Goal: Transaction & Acquisition: Obtain resource

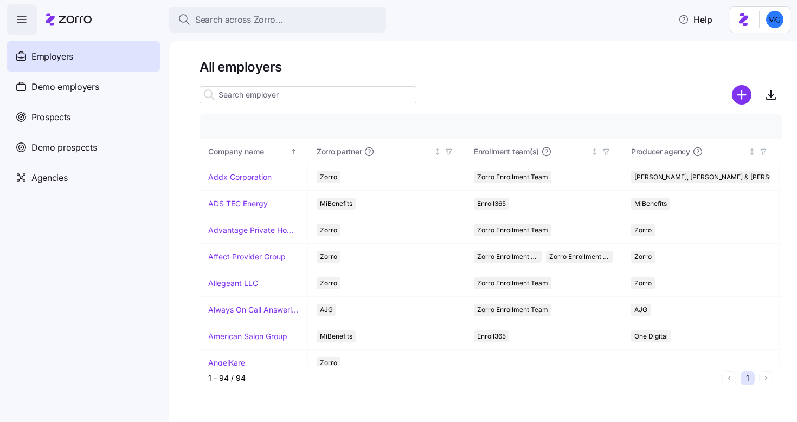
click at [275, 95] on input at bounding box center [308, 94] width 217 height 17
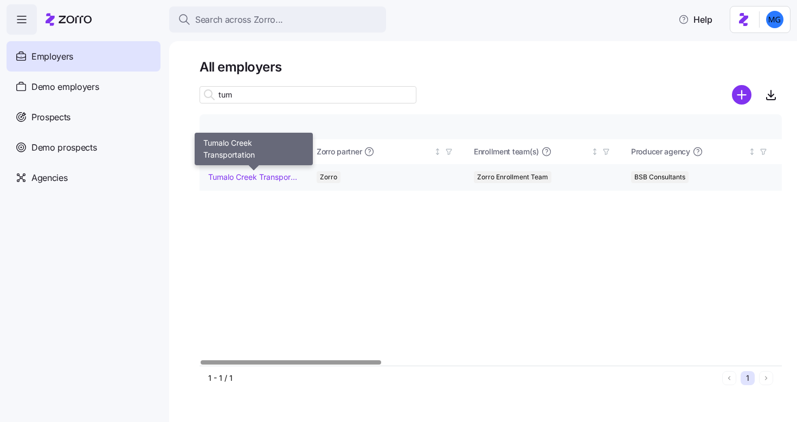
type input "tum"
click at [246, 177] on link "Tumalo Creek Transportation" at bounding box center [253, 177] width 91 height 11
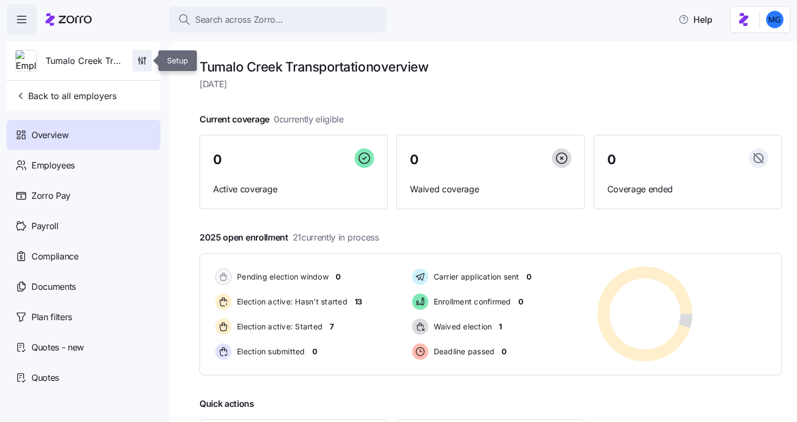
click at [144, 64] on icon "button" at bounding box center [142, 60] width 11 height 11
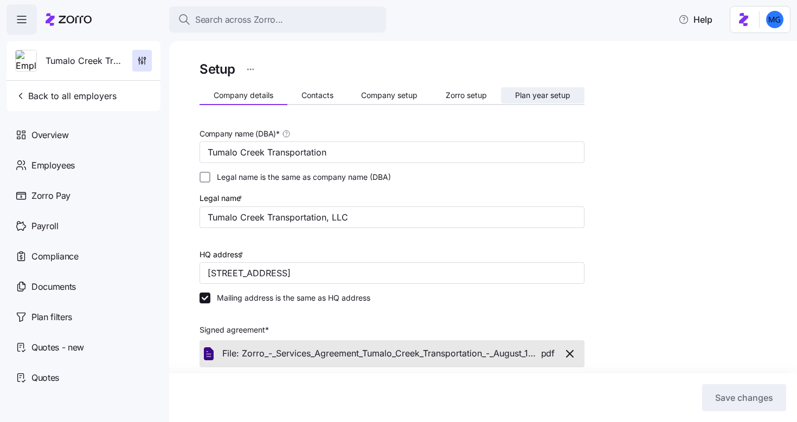
click at [531, 102] on button "Plan year setup" at bounding box center [542, 95] width 83 height 16
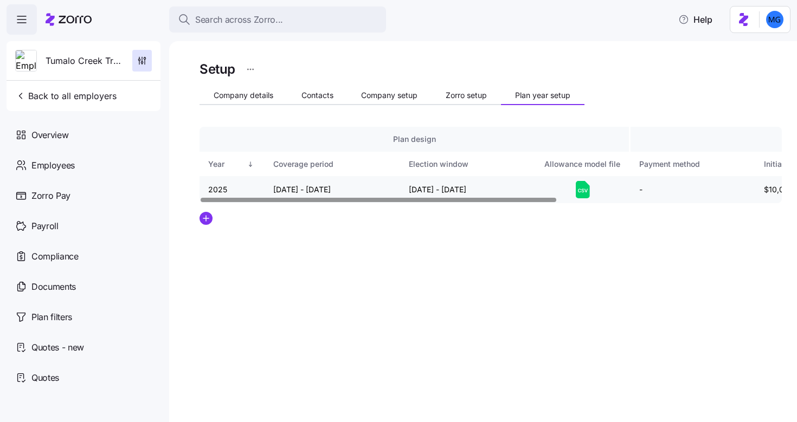
click at [583, 186] on icon at bounding box center [583, 189] width 14 height 17
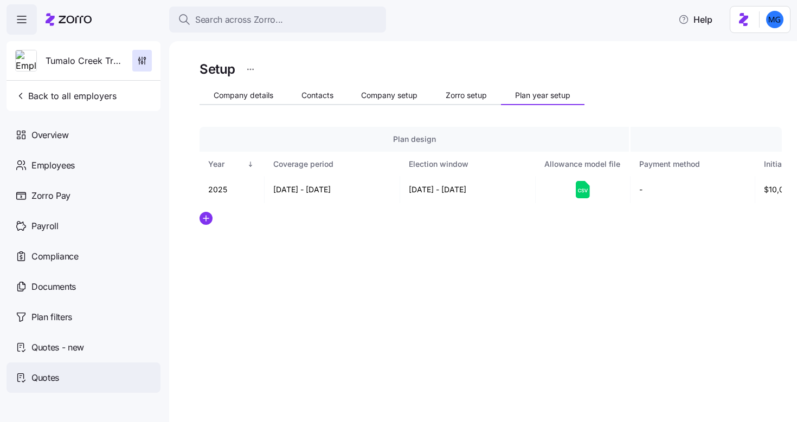
click at [48, 378] on span "Quotes" at bounding box center [45, 378] width 28 height 14
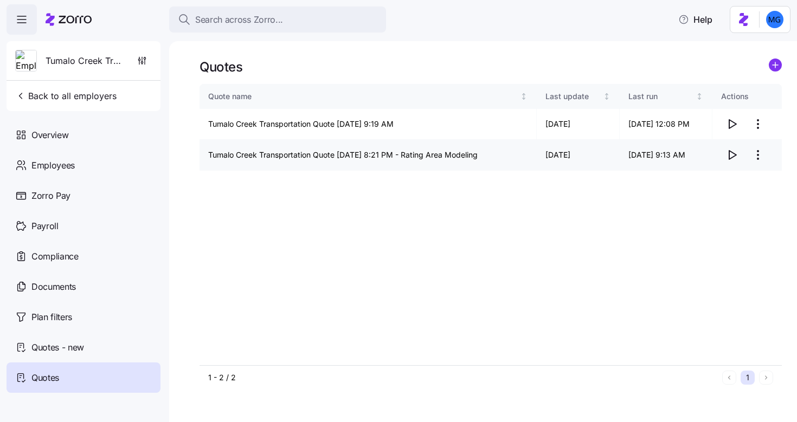
click at [759, 157] on html "Search across Zorro... Help Tumalo Creek Transportation Back to all employers O…" at bounding box center [398, 208] width 797 height 416
click at [704, 182] on div "Edit quote" at bounding box center [687, 182] width 36 height 12
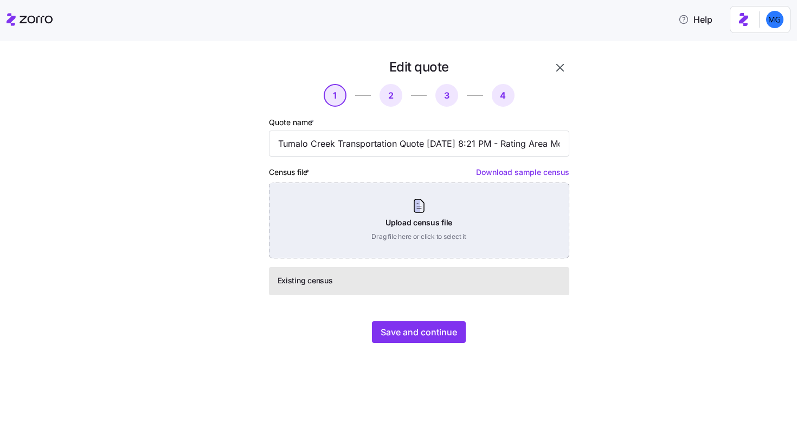
click at [422, 213] on div "Upload census file Drag file here or click to select it" at bounding box center [419, 221] width 300 height 76
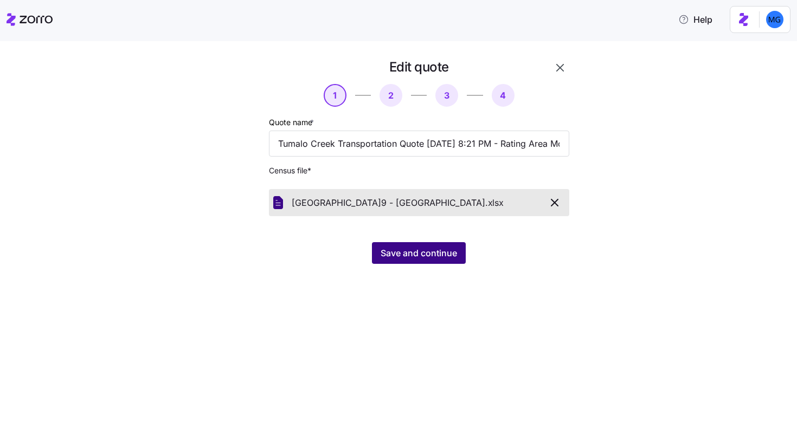
click at [425, 259] on span "Save and continue" at bounding box center [419, 253] width 76 height 13
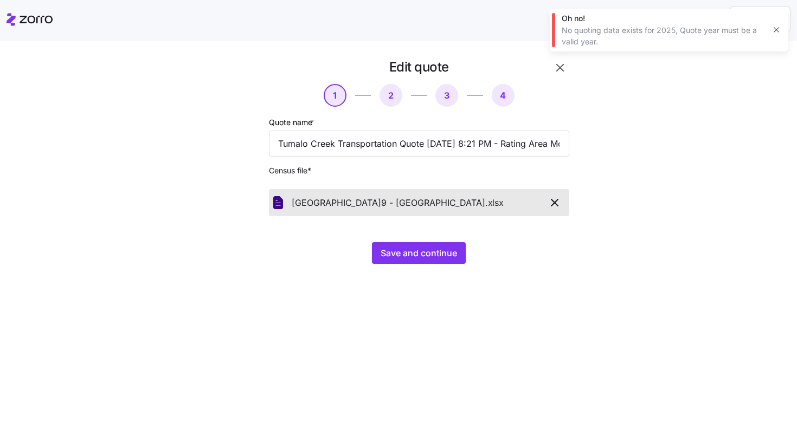
click at [774, 31] on icon "button" at bounding box center [776, 29] width 9 height 9
click at [561, 68] on icon "button" at bounding box center [560, 67] width 13 height 13
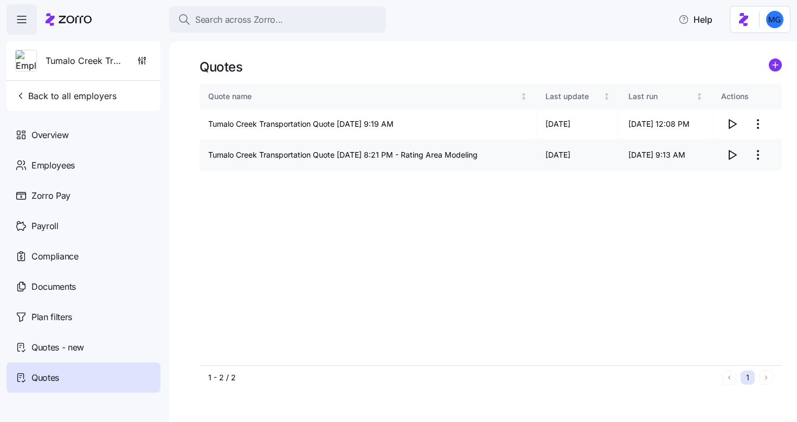
click at [730, 160] on icon "button" at bounding box center [731, 155] width 13 height 13
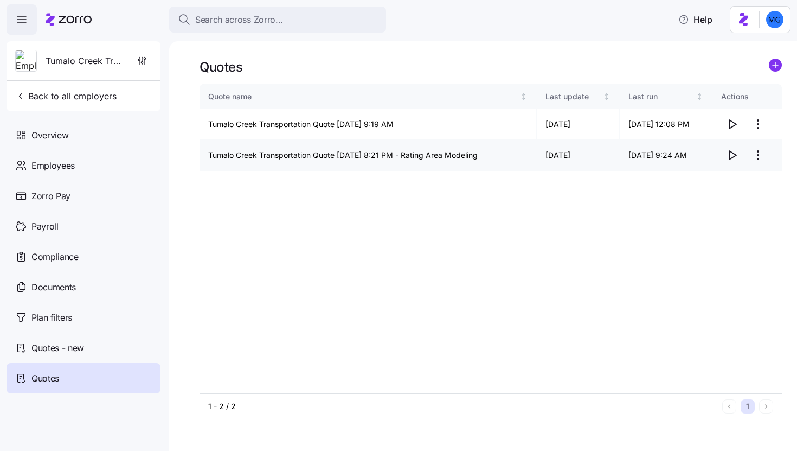
click at [731, 155] on icon "button" at bounding box center [731, 155] width 13 height 13
click at [70, 94] on span "Back to all employers" at bounding box center [65, 95] width 101 height 13
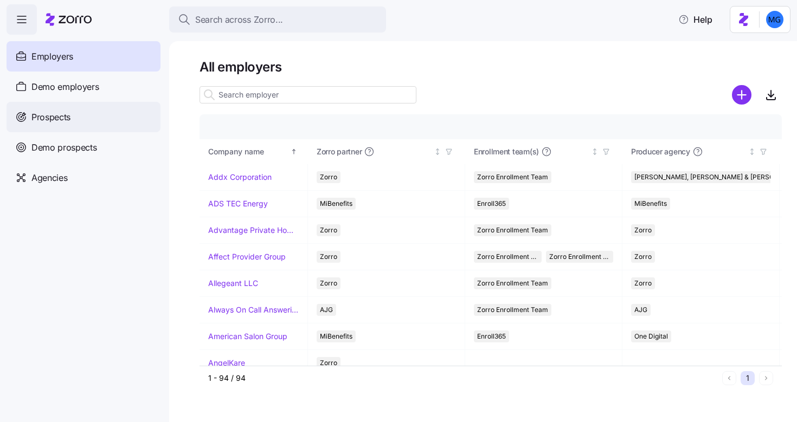
click at [85, 117] on div "Prospects" at bounding box center [84, 117] width 154 height 30
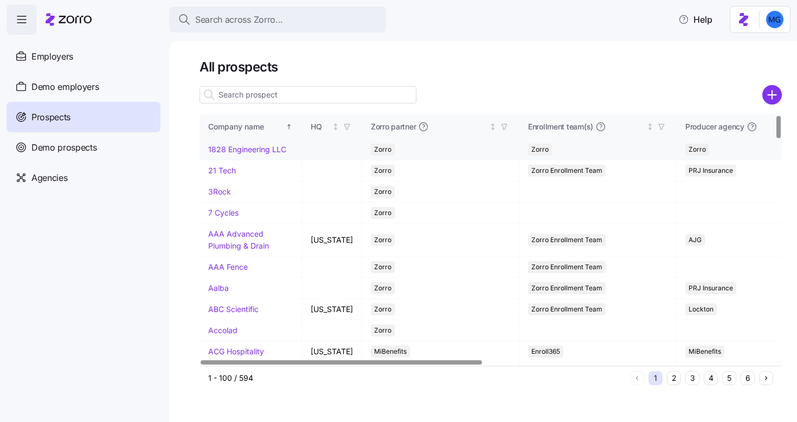
click at [243, 151] on link "1828 Engineering LLC" at bounding box center [247, 149] width 78 height 9
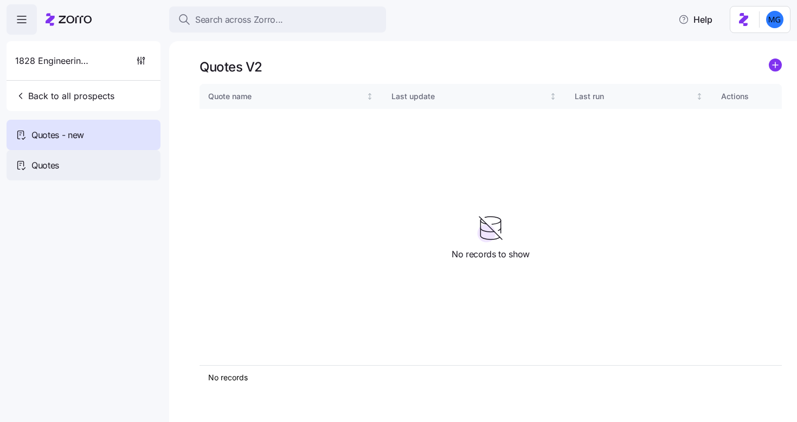
click at [97, 173] on div "Quotes" at bounding box center [84, 165] width 154 height 30
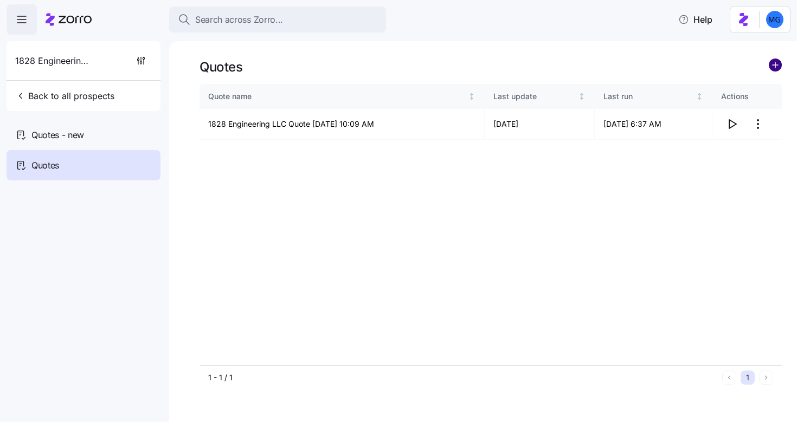
click at [777, 68] on circle "add icon" at bounding box center [775, 65] width 12 height 12
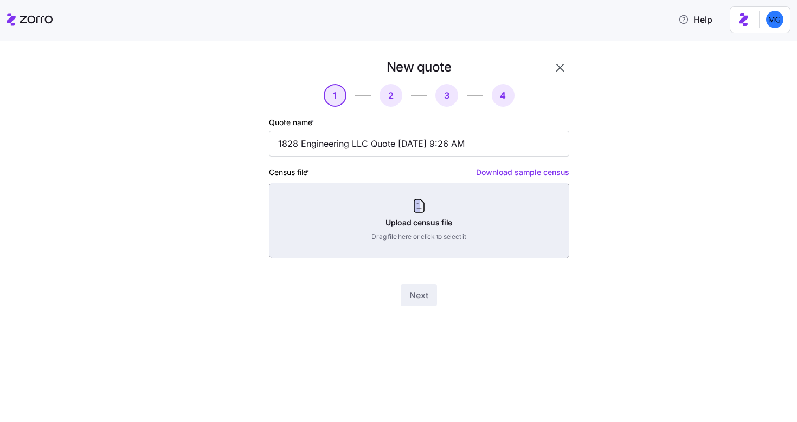
click at [423, 218] on div "Upload census file Drag file here or click to select it" at bounding box center [419, 221] width 300 height 76
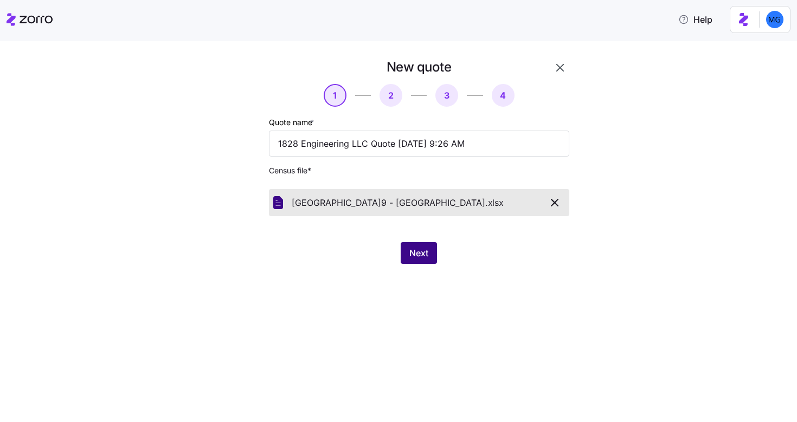
click at [419, 248] on span "Next" at bounding box center [418, 253] width 19 height 13
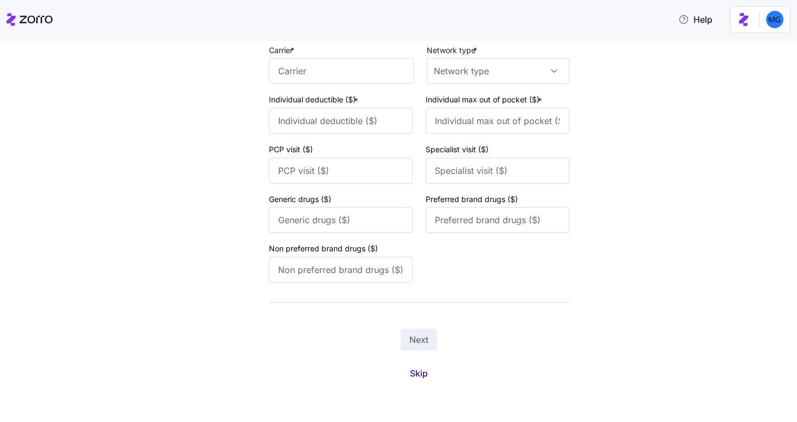
click at [425, 374] on button "Skip" at bounding box center [418, 374] width 35 height 20
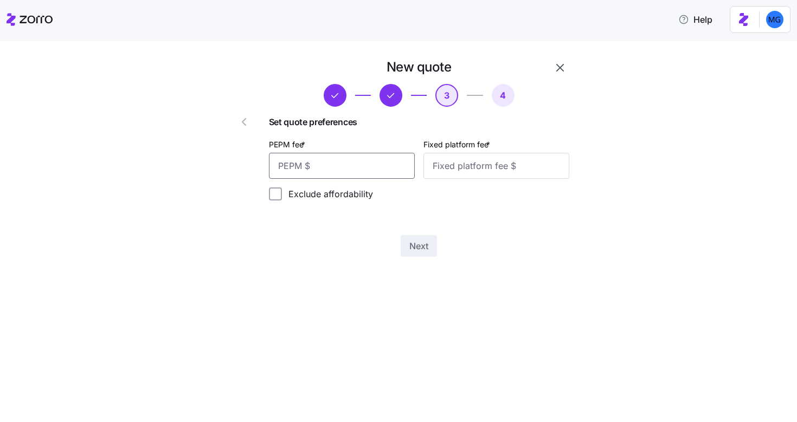
click at [364, 168] on input "PEPM fee *" at bounding box center [342, 166] width 146 height 26
type input "555"
click at [440, 174] on input "Fixed platform fee *" at bounding box center [496, 166] width 146 height 26
type input "100"
click at [359, 157] on input "555" at bounding box center [342, 166] width 146 height 26
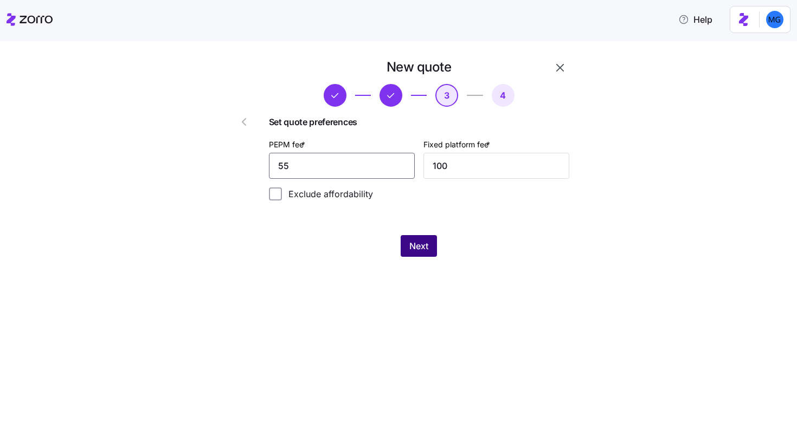
type input "55"
click at [416, 241] on span "Next" at bounding box center [418, 246] width 19 height 13
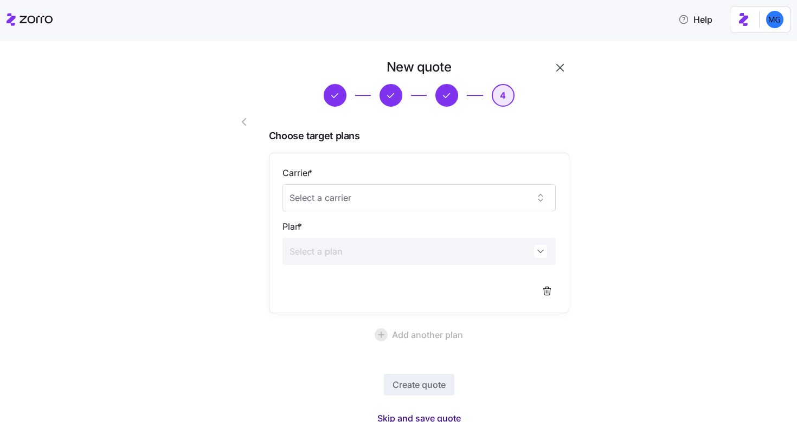
click at [442, 416] on span "Skip and save quote" at bounding box center [418, 418] width 83 height 13
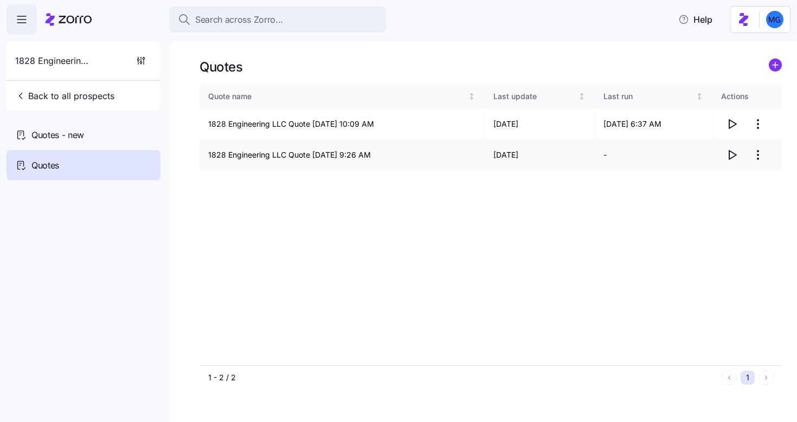
click at [734, 154] on icon "button" at bounding box center [732, 155] width 7 height 9
click at [53, 95] on span "Back to all prospects" at bounding box center [64, 95] width 99 height 13
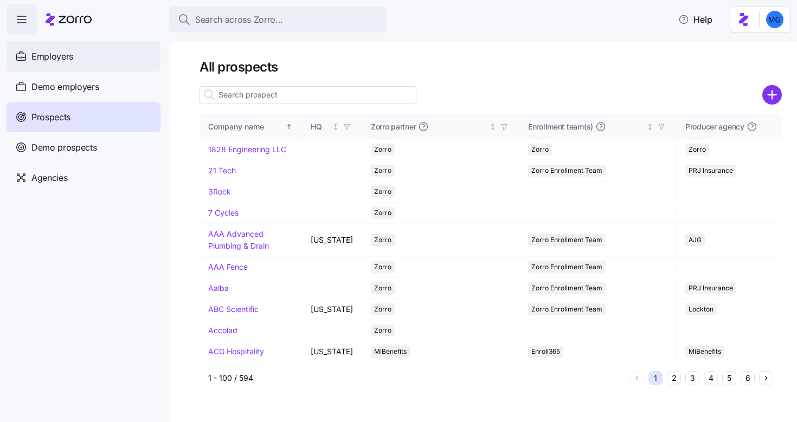
click at [77, 59] on div "Employers" at bounding box center [84, 56] width 154 height 30
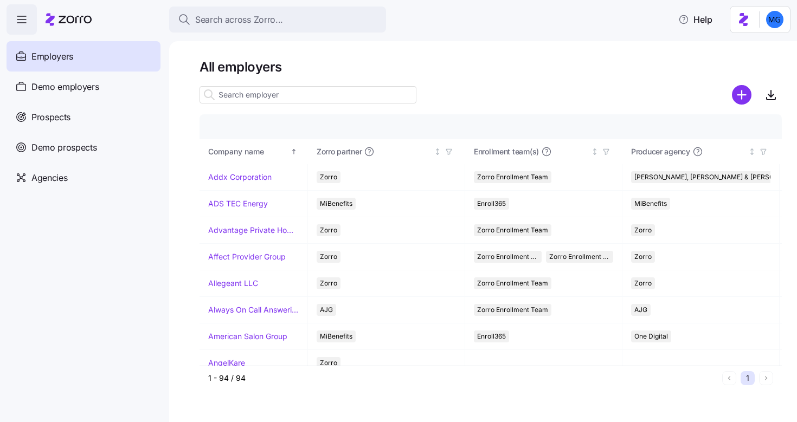
click at [272, 94] on input at bounding box center [308, 94] width 217 height 17
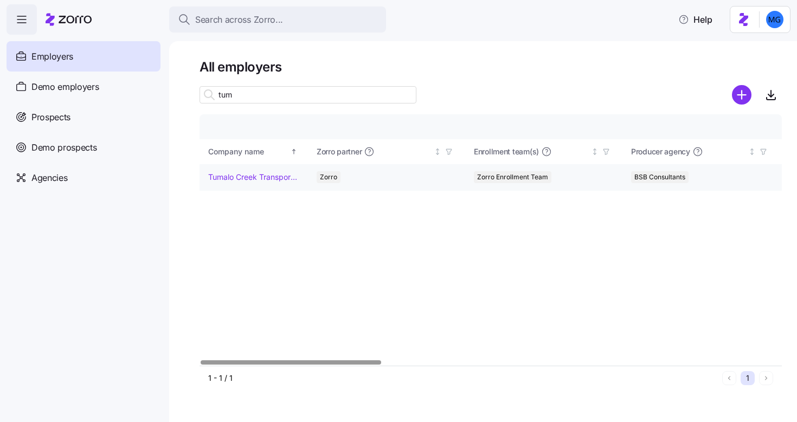
type input "tum"
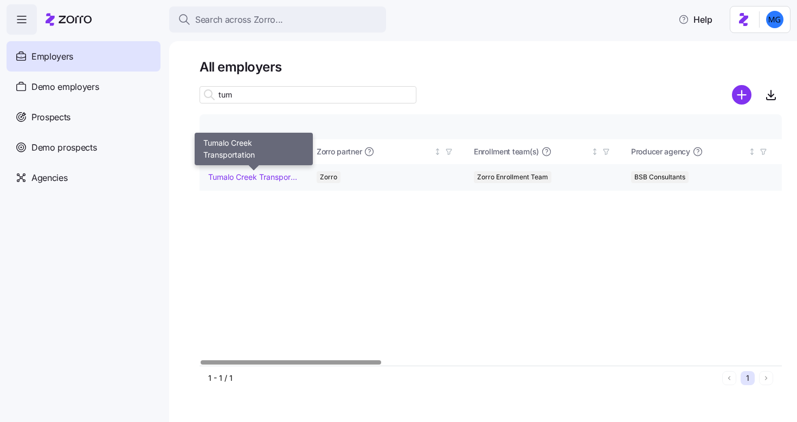
click at [267, 177] on link "Tumalo Creek Transportation" at bounding box center [253, 177] width 91 height 11
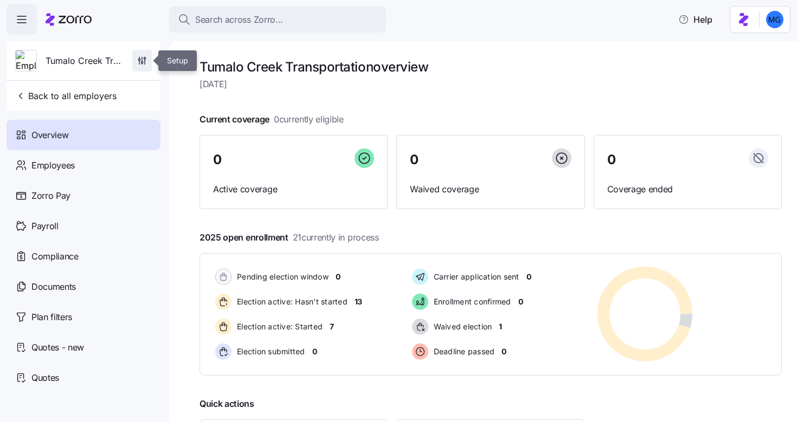
click at [143, 63] on icon "button" at bounding box center [142, 63] width 2 height 2
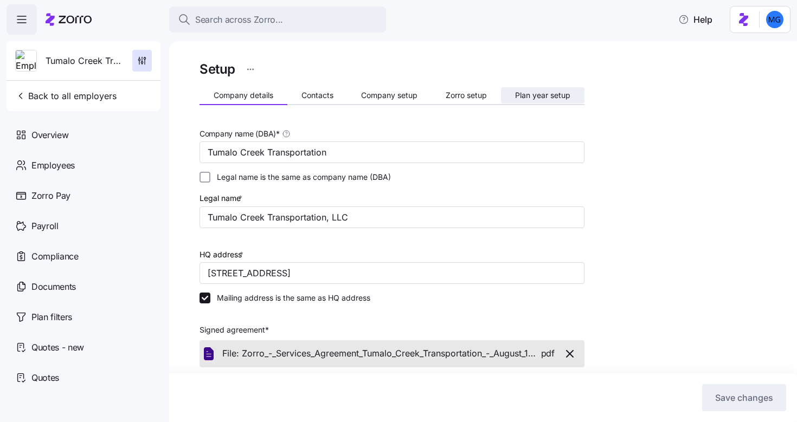
click at [509, 98] on button "Plan year setup" at bounding box center [542, 95] width 83 height 16
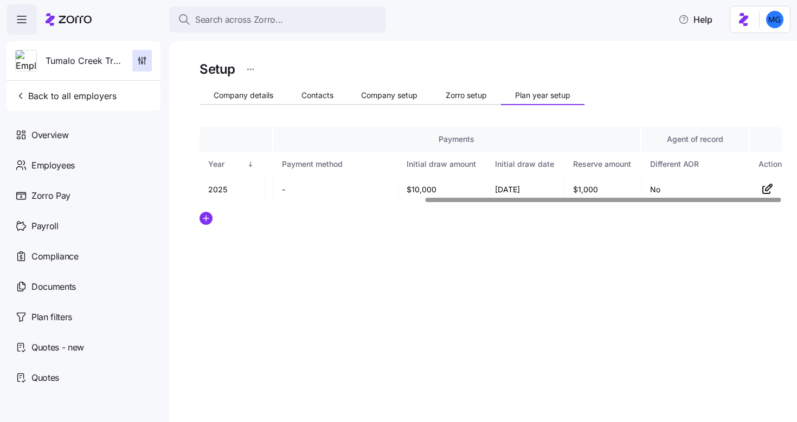
scroll to position [0, 368]
click at [781, 201] on div at bounding box center [604, 200] width 356 height 4
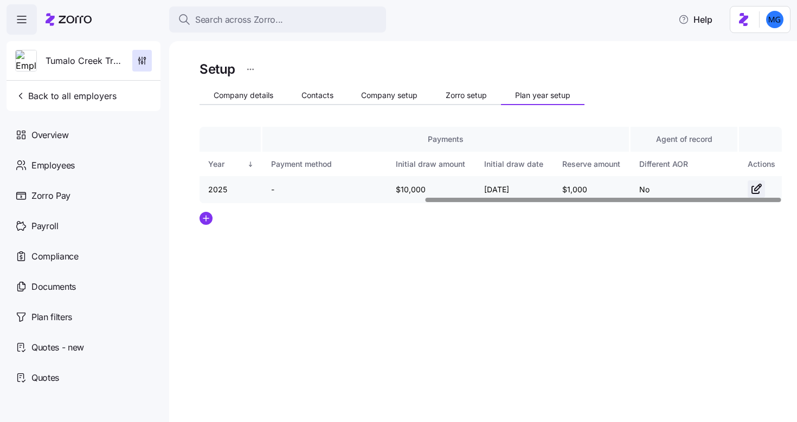
click at [755, 189] on icon "button" at bounding box center [756, 189] width 13 height 13
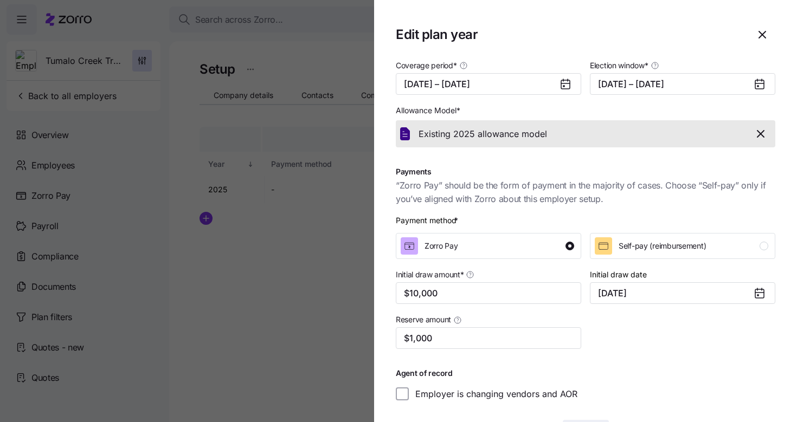
click at [755, 136] on icon "button" at bounding box center [760, 133] width 13 height 13
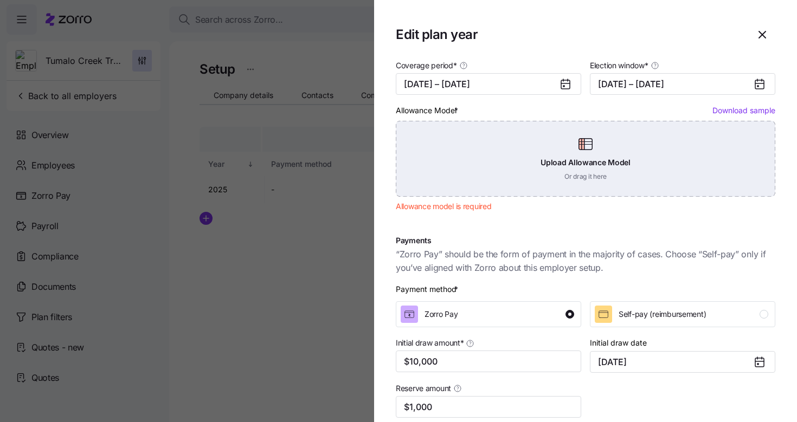
click at [597, 152] on div "Upload Allowance Model Or drag it here" at bounding box center [586, 159] width 380 height 76
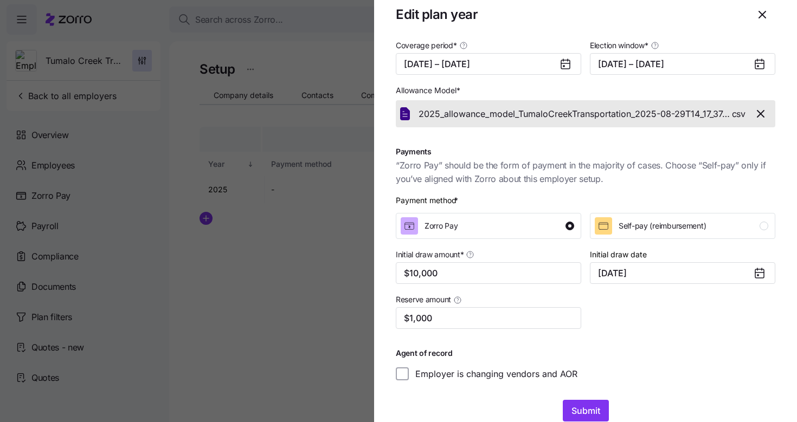
scroll to position [41, 0]
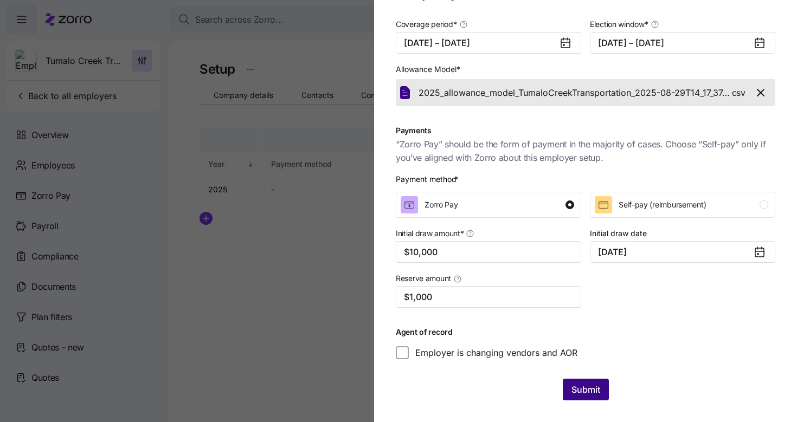
click at [590, 390] on span "Submit" at bounding box center [585, 389] width 29 height 13
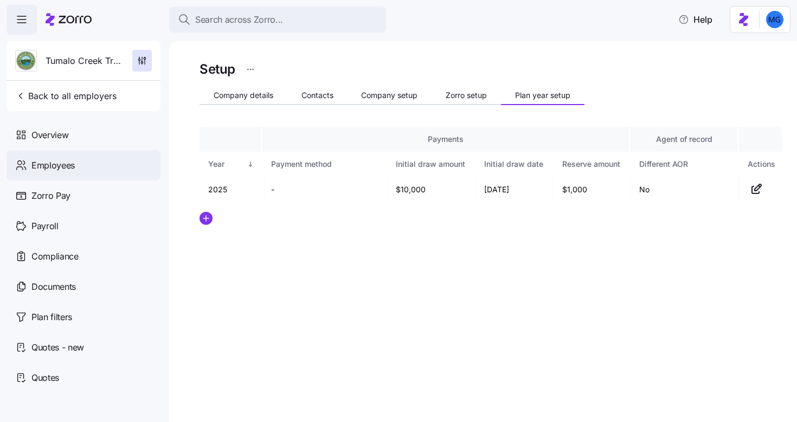
click at [38, 166] on span "Employees" at bounding box center [52, 166] width 43 height 14
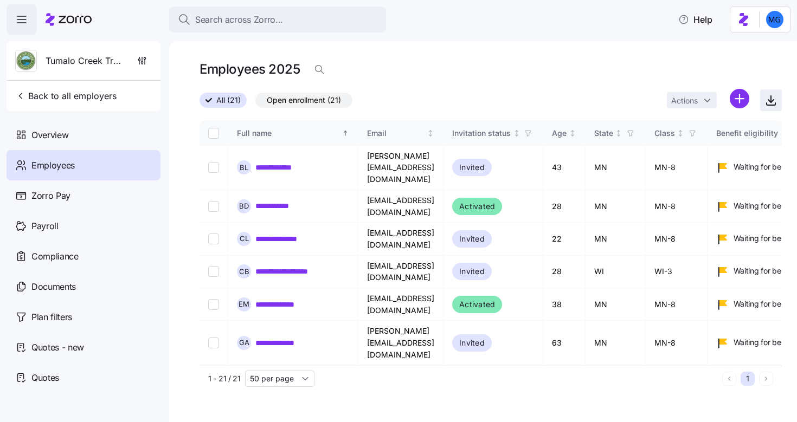
click at [770, 100] on icon "button" at bounding box center [771, 100] width 13 height 13
click at [731, 98] on html "**********" at bounding box center [398, 208] width 797 height 416
click at [696, 140] on span "Add a new employee" at bounding box center [705, 145] width 73 height 11
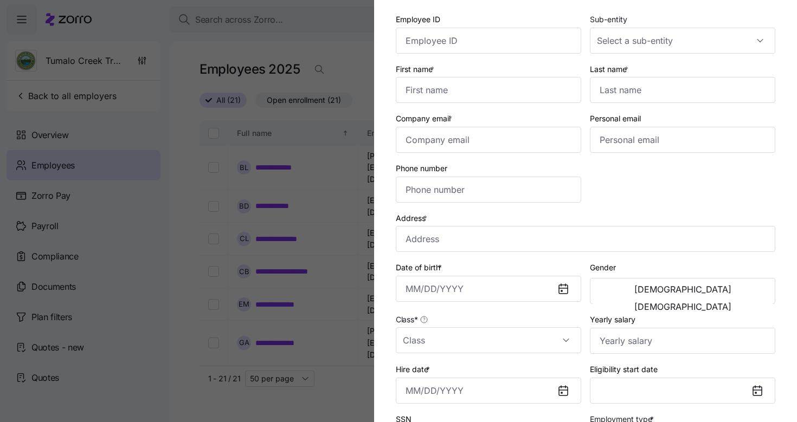
scroll to position [46, 0]
click at [525, 329] on input "Class *" at bounding box center [488, 340] width 185 height 26
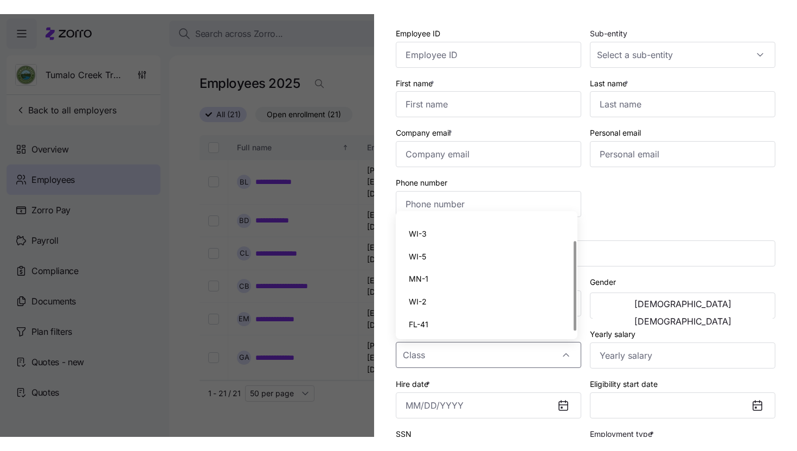
scroll to position [39, 0]
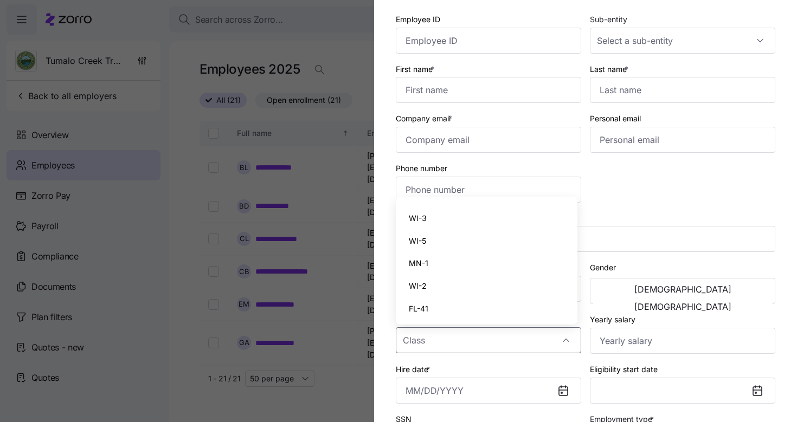
click at [378, 24] on section "Add a new employee Employee ID Sub-entity First name * Last name * Company emai…" at bounding box center [585, 211] width 423 height 422
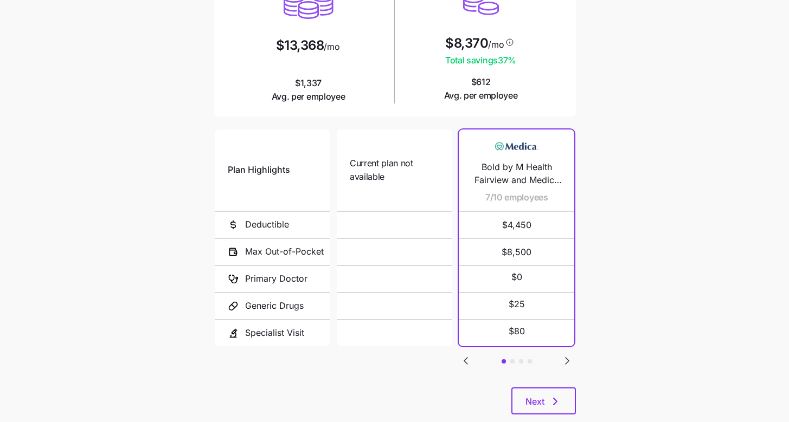
scroll to position [169, 0]
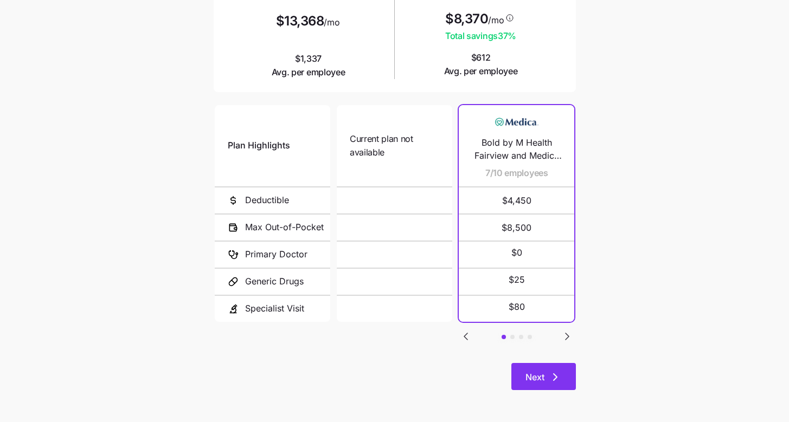
click at [568, 376] on button "Next" at bounding box center [543, 376] width 65 height 27
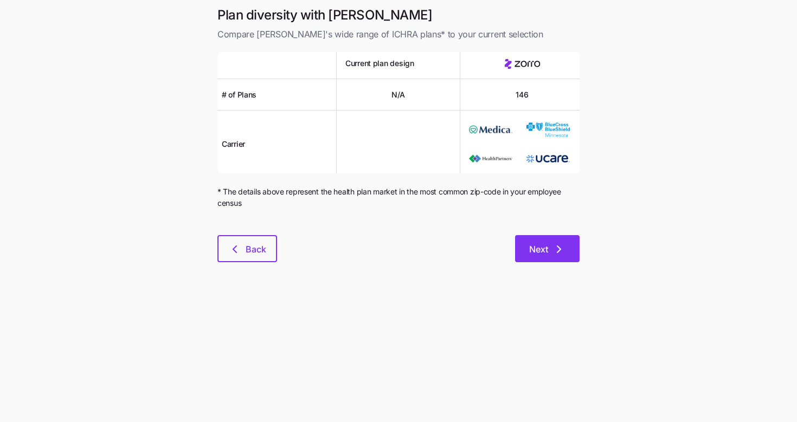
click at [561, 256] on button "Next" at bounding box center [547, 248] width 65 height 27
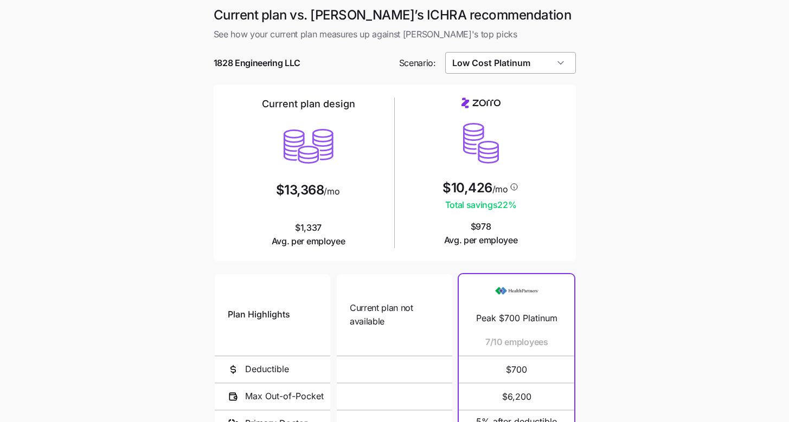
click at [485, 68] on input "Low Cost Platinum" at bounding box center [510, 63] width 131 height 22
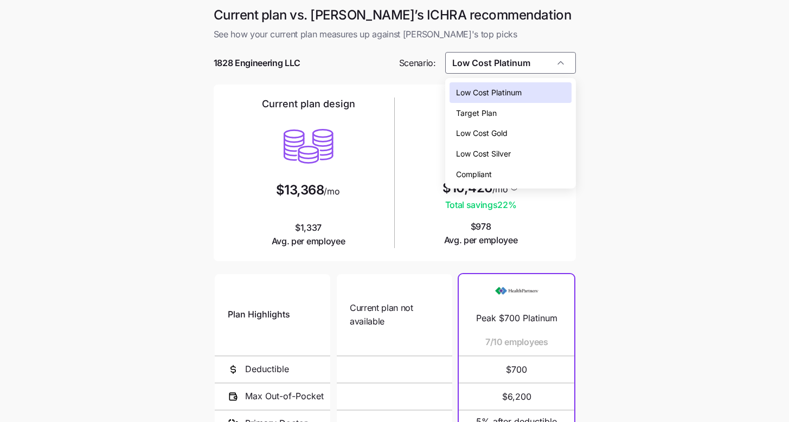
click at [485, 156] on span "Low Cost Silver" at bounding box center [483, 154] width 55 height 12
type input "Low Cost Silver"
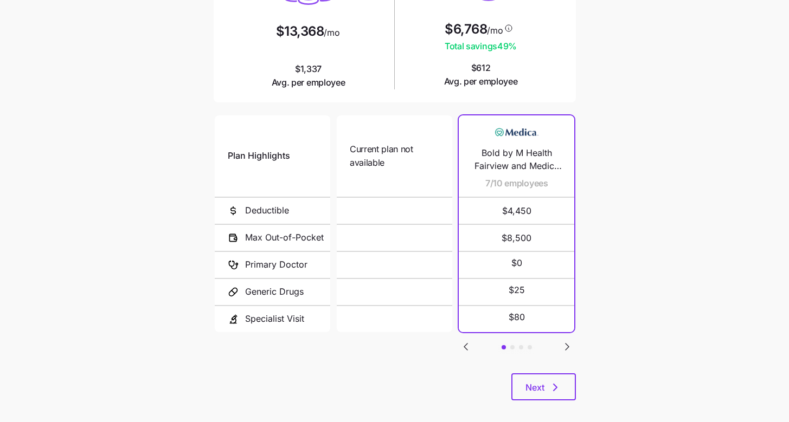
scroll to position [169, 0]
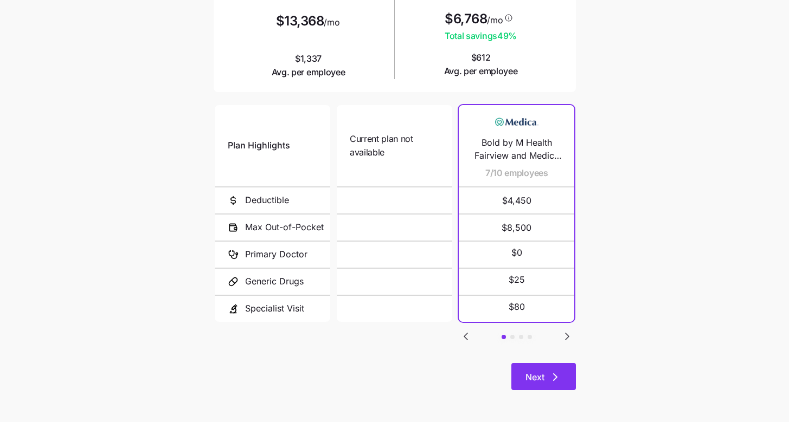
click at [558, 376] on icon "button" at bounding box center [555, 377] width 13 height 13
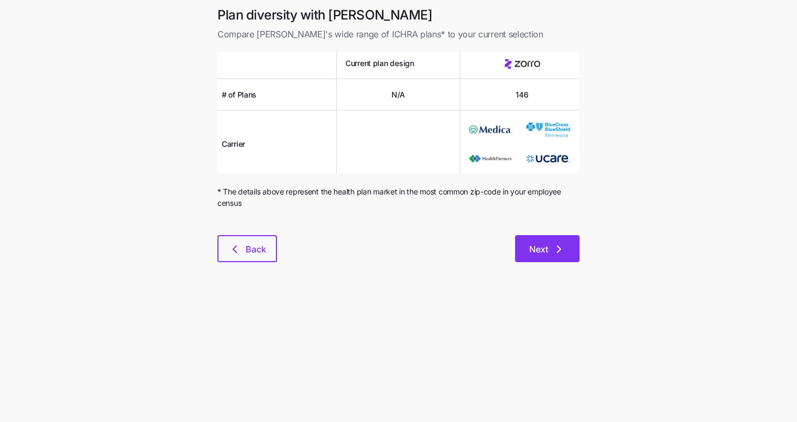
click at [517, 259] on button "Next" at bounding box center [547, 248] width 65 height 27
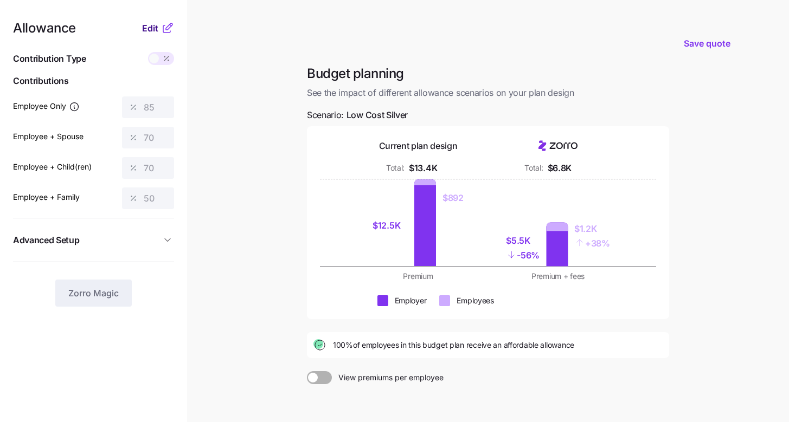
click at [153, 25] on span "Edit" at bounding box center [150, 28] width 16 height 13
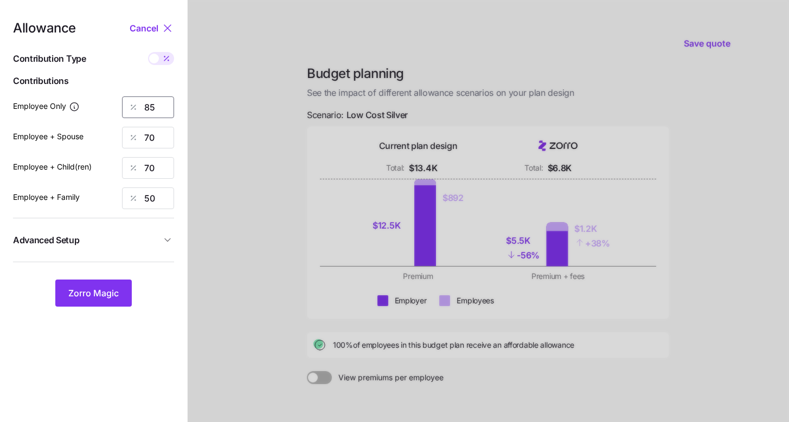
click at [167, 114] on input "85" at bounding box center [148, 108] width 52 height 22
type input "90"
type input "660"
type input "60"
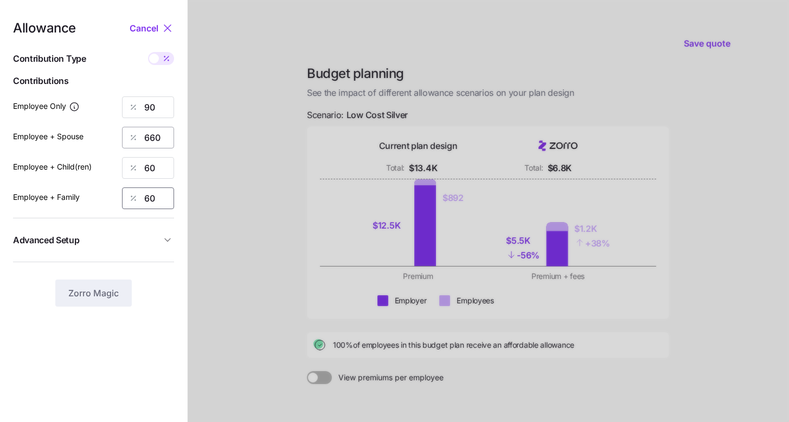
type input "60"
click at [155, 136] on input "660" at bounding box center [148, 138] width 52 height 22
type input "60"
click at [142, 231] on button "Advanced Setup" at bounding box center [93, 240] width 161 height 27
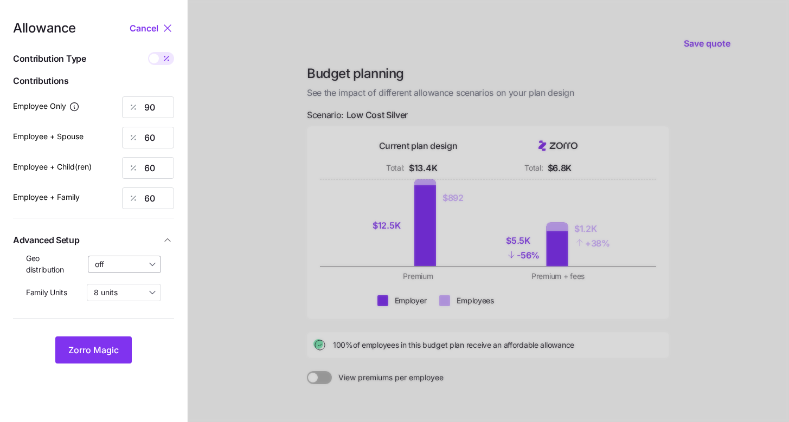
click at [129, 260] on input "off" at bounding box center [125, 264] width 74 height 17
click at [131, 315] on span "By area (7)" at bounding box center [117, 309] width 39 height 12
type input "By area (7)"
click at [113, 346] on span "Zorro Magic" at bounding box center [93, 350] width 50 height 13
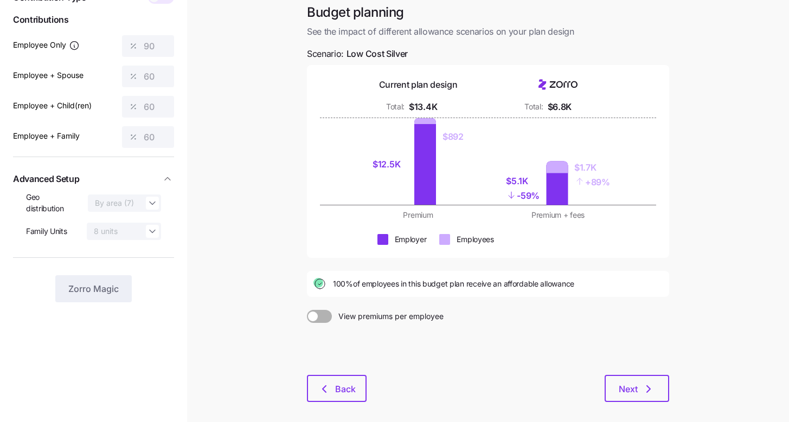
scroll to position [111, 0]
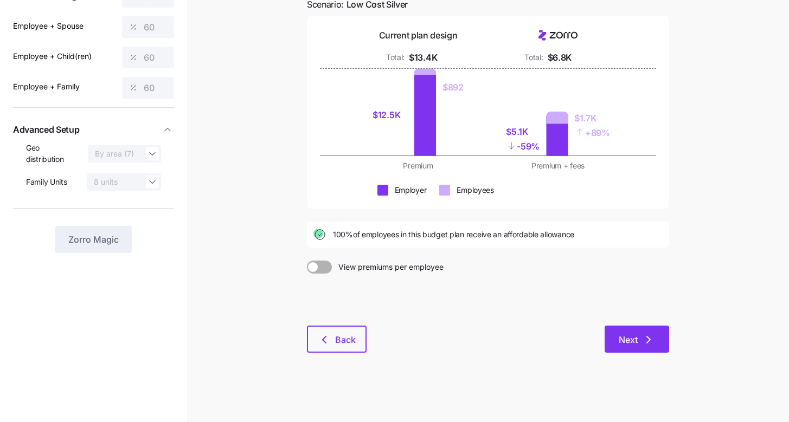
click at [651, 338] on icon "button" at bounding box center [648, 339] width 13 height 13
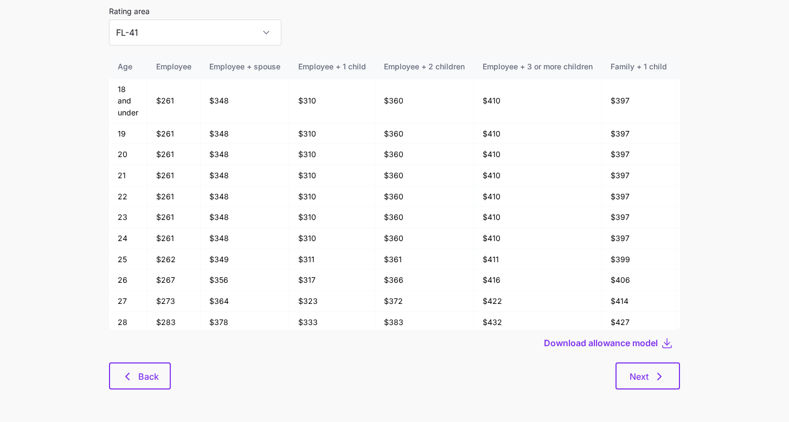
scroll to position [58, 0]
click at [187, 40] on input "FL-41" at bounding box center [195, 33] width 172 height 26
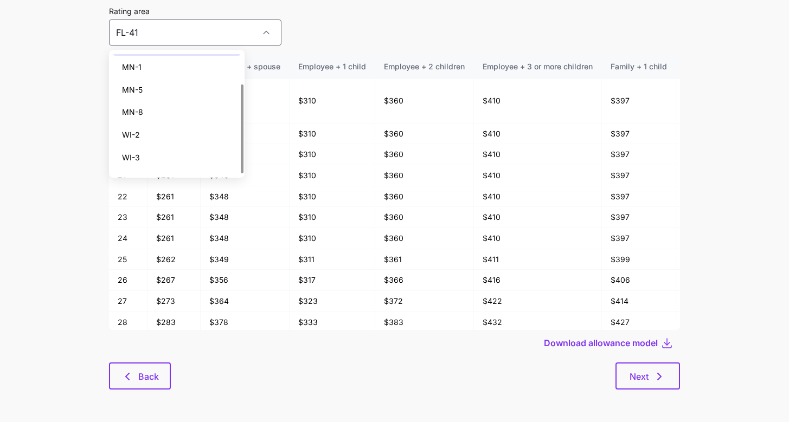
scroll to position [0, 0]
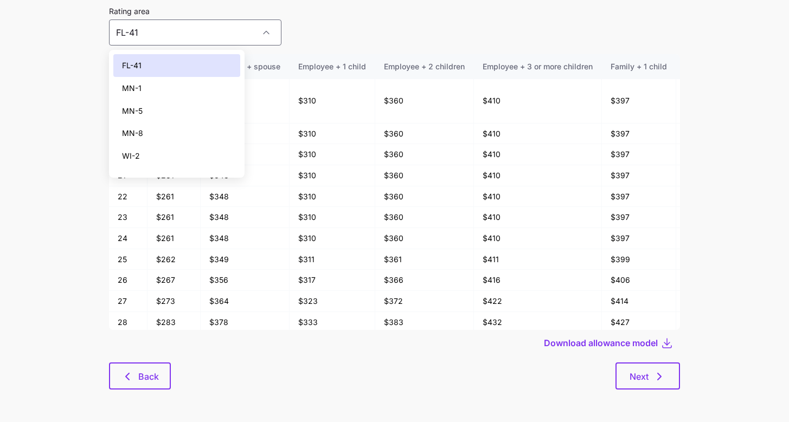
click at [191, 69] on div "FL-41" at bounding box center [176, 65] width 127 height 23
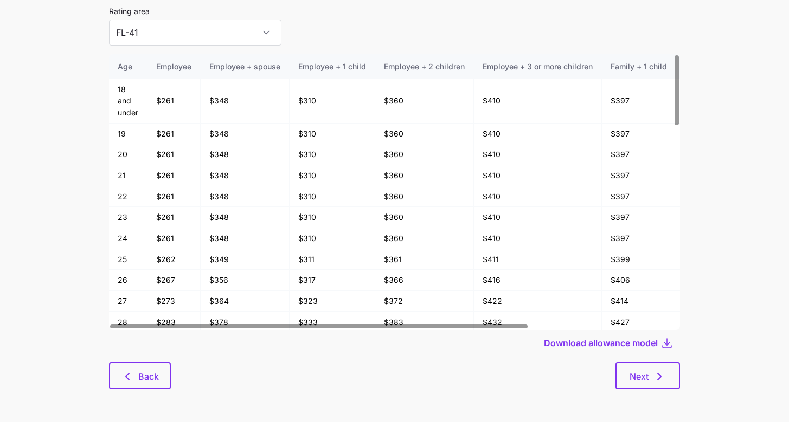
click at [370, 41] on div "Rating area FL-41" at bounding box center [394, 24] width 571 height 41
click at [581, 346] on span "Download allowance model" at bounding box center [601, 343] width 114 height 13
